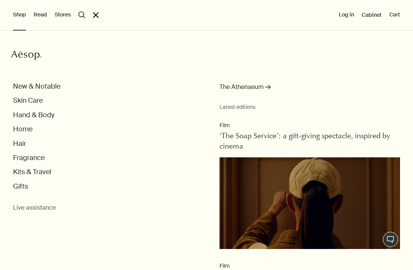
click at [23, 144] on button "Hair" at bounding box center [19, 144] width 13 height 9
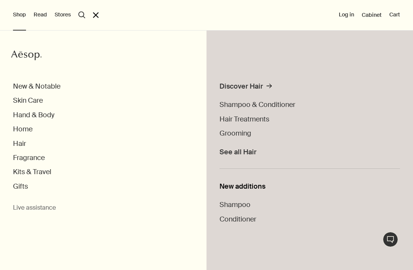
click at [262, 123] on span "Hair Treatments" at bounding box center [245, 119] width 50 height 9
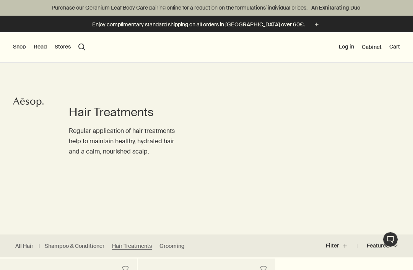
click at [19, 50] on button "Shop" at bounding box center [19, 47] width 13 height 8
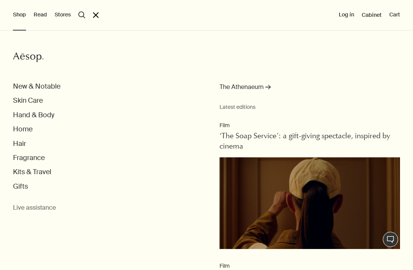
click at [24, 100] on button "Skin Care" at bounding box center [28, 100] width 30 height 9
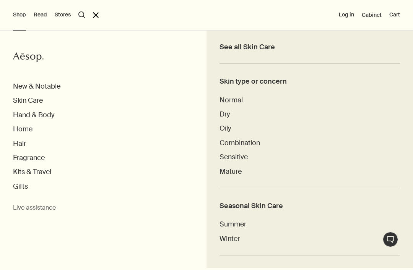
scroll to position [320, 0]
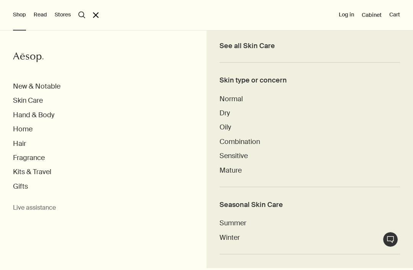
click at [243, 155] on span "Sensitive" at bounding box center [234, 155] width 28 height 9
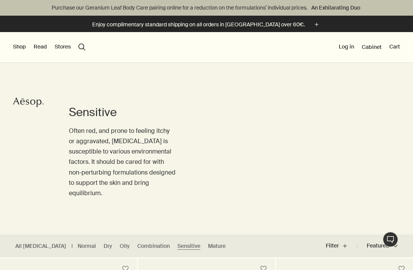
click at [20, 50] on button "Shop" at bounding box center [19, 47] width 13 height 8
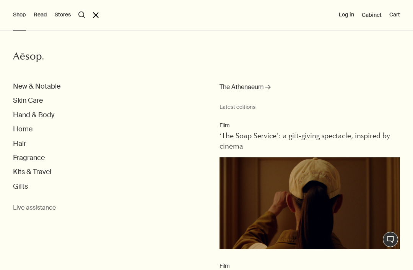
click at [22, 118] on button "Hand & Body" at bounding box center [33, 115] width 41 height 9
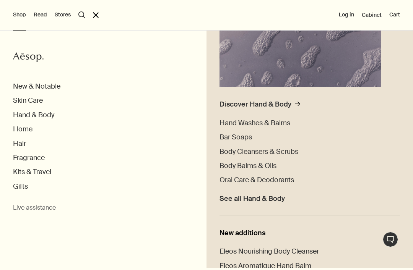
scroll to position [125, 0]
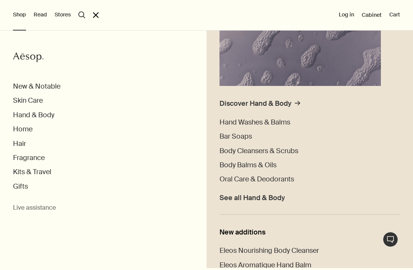
click at [246, 135] on span "Bar Soaps" at bounding box center [236, 136] width 33 height 9
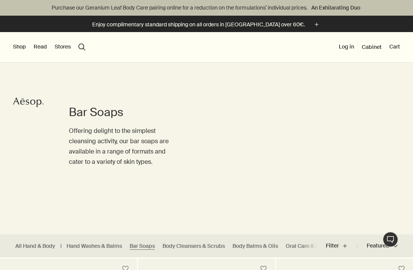
click at [21, 49] on button "Shop" at bounding box center [19, 47] width 13 height 8
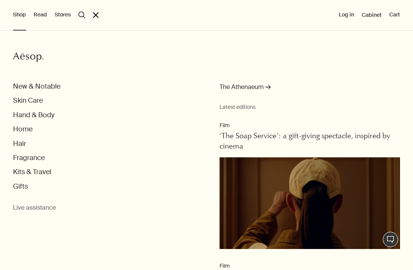
click at [21, 111] on button "Hand & Body" at bounding box center [33, 115] width 41 height 9
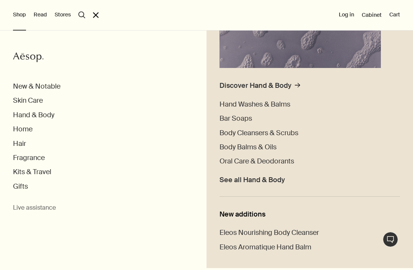
scroll to position [142, 0]
click at [275, 107] on span "Hand Washes & Balms" at bounding box center [255, 104] width 71 height 9
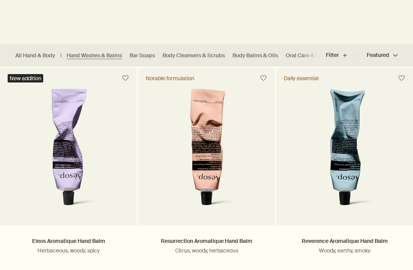
scroll to position [192, 0]
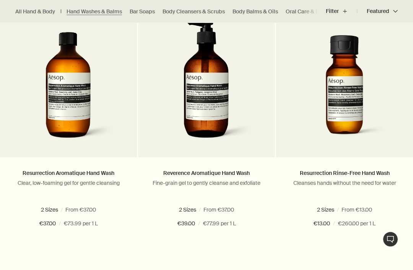
scroll to position [523, 0]
click at [80, 208] on span at bounding box center [81, 210] width 5 height 5
click at [32, 211] on span at bounding box center [32, 210] width 5 height 5
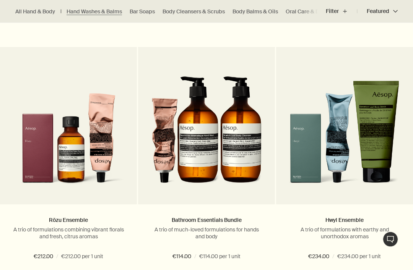
scroll to position [1005, 0]
click at [385, 247] on button "Live-Support Chat" at bounding box center [390, 239] width 15 height 15
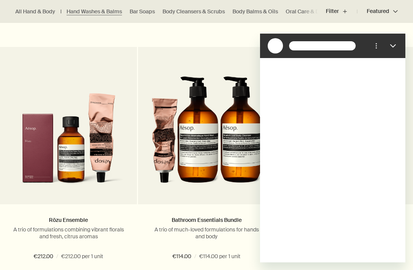
scroll to position [0, 0]
